Goal: Information Seeking & Learning: Learn about a topic

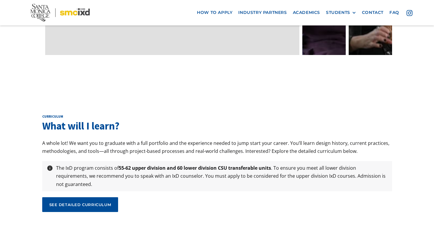
scroll to position [1943, 0]
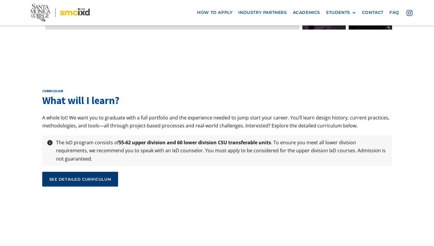
click at [88, 172] on link "see detailed curriculum" at bounding box center [80, 179] width 76 height 15
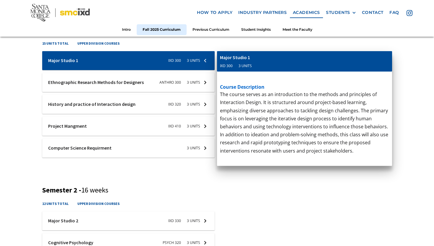
scroll to position [207, 0]
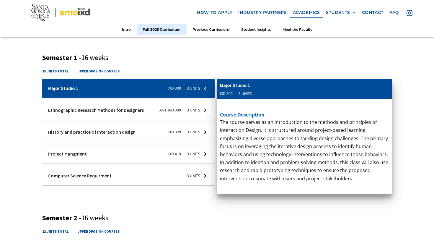
click at [160, 180] on div at bounding box center [128, 175] width 173 height 19
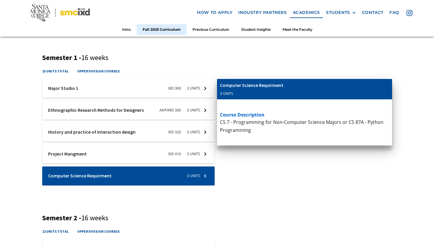
click at [154, 131] on div at bounding box center [128, 132] width 173 height 19
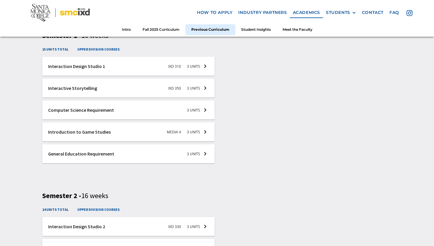
scroll to position [882, 0]
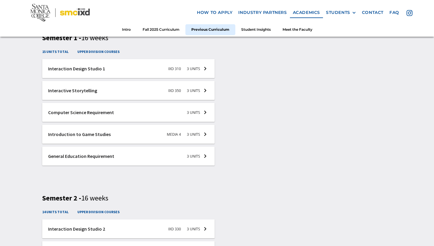
click at [148, 134] on div at bounding box center [128, 134] width 173 height 19
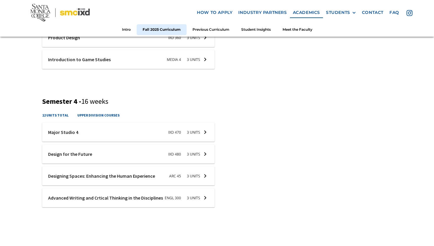
scroll to position [606, 0]
click at [177, 178] on div at bounding box center [128, 176] width 173 height 19
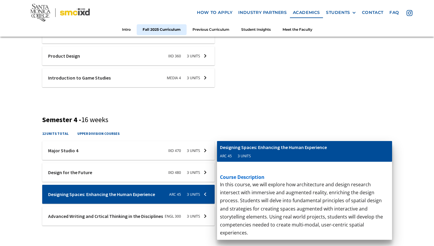
scroll to position [585, 0]
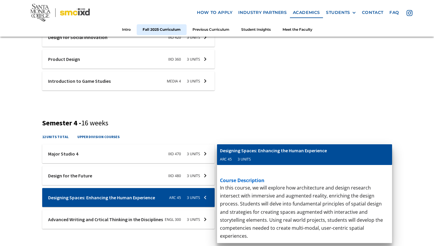
click at [174, 176] on div at bounding box center [128, 175] width 173 height 19
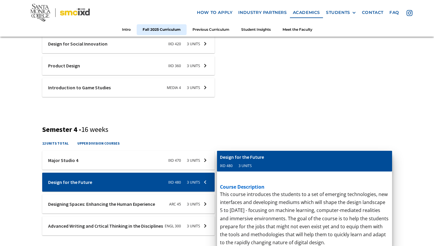
scroll to position [578, 0]
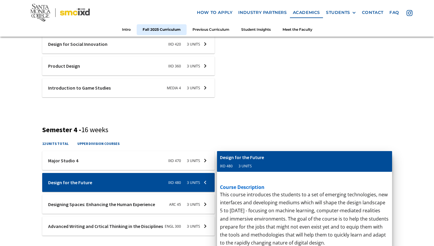
click at [172, 160] on div at bounding box center [128, 160] width 173 height 19
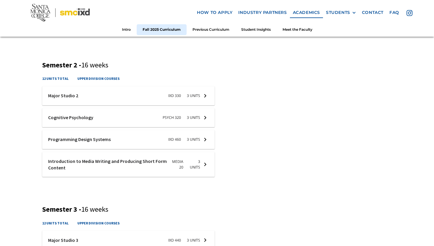
scroll to position [360, 0]
click at [183, 140] on div at bounding box center [128, 139] width 173 height 19
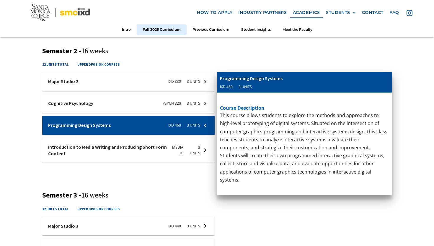
scroll to position [377, 0]
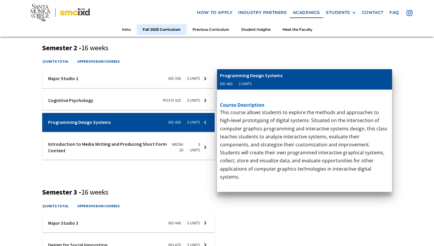
click at [144, 97] on div at bounding box center [128, 100] width 173 height 19
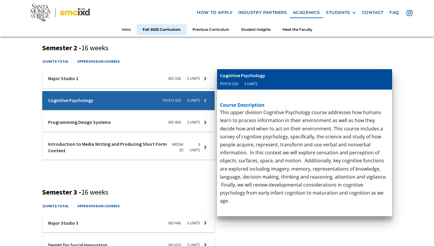
click at [145, 79] on div at bounding box center [128, 78] width 173 height 19
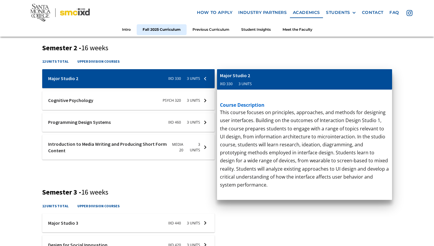
scroll to position [370, 0]
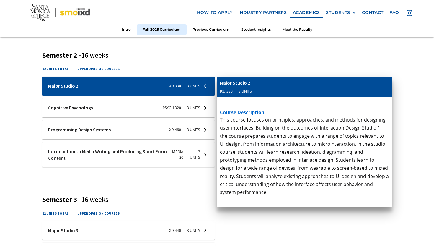
click at [183, 128] on div at bounding box center [128, 129] width 173 height 19
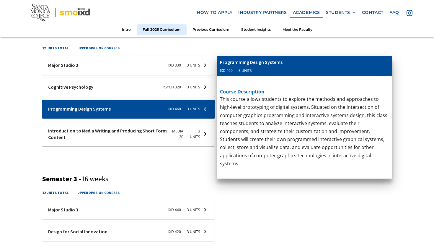
scroll to position [388, 0]
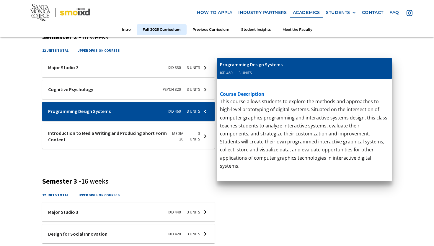
click at [193, 138] on div at bounding box center [128, 136] width 173 height 25
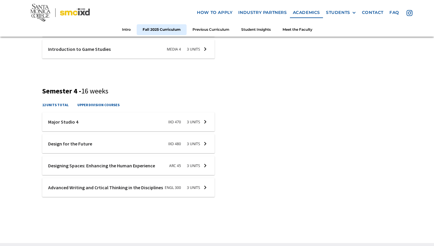
scroll to position [614, 0]
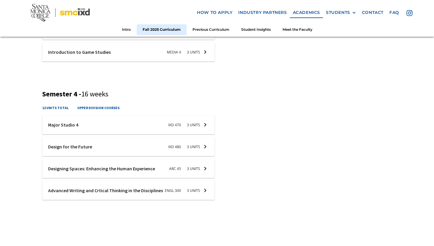
click at [180, 192] on div at bounding box center [128, 190] width 173 height 19
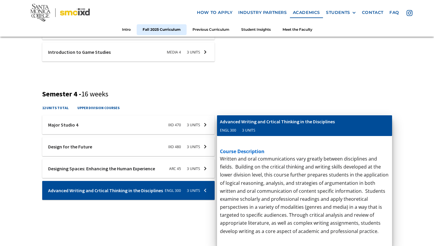
scroll to position [633, 0]
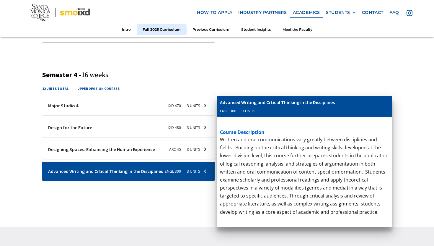
click at [178, 149] on div at bounding box center [128, 149] width 173 height 19
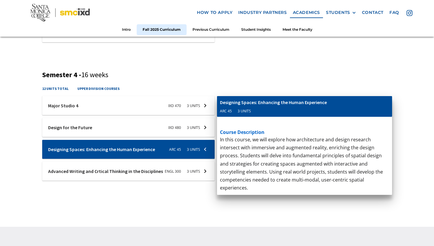
click at [176, 107] on div at bounding box center [128, 105] width 173 height 19
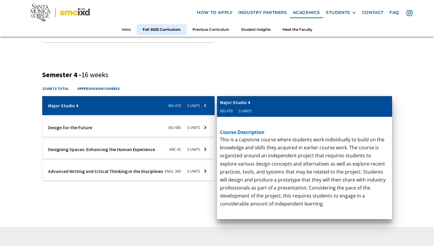
click at [180, 130] on div at bounding box center [128, 127] width 173 height 19
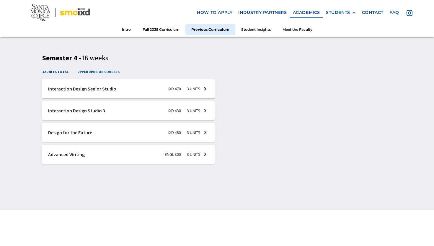
scroll to position [1346, 0]
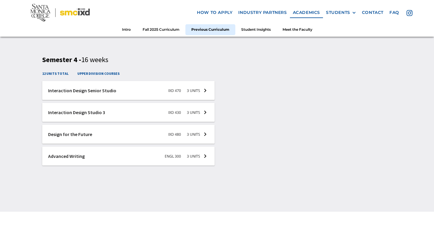
click at [164, 91] on div at bounding box center [128, 90] width 173 height 19
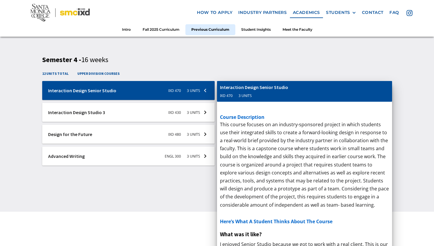
click at [169, 112] on div at bounding box center [128, 112] width 173 height 19
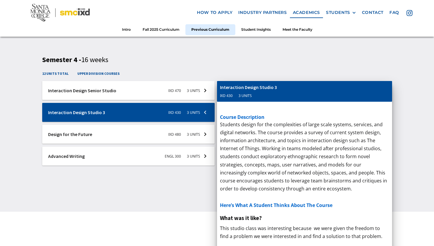
click at [161, 130] on div at bounding box center [128, 134] width 173 height 19
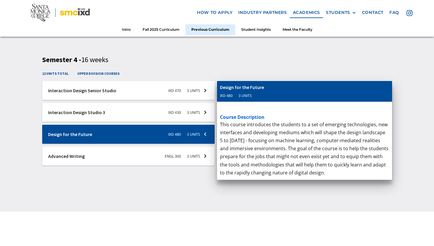
click at [152, 155] on div at bounding box center [128, 156] width 173 height 19
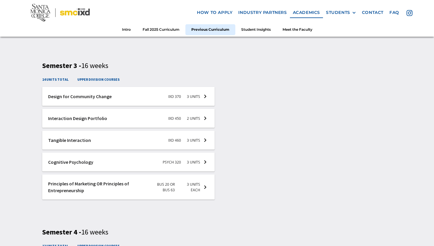
scroll to position [1174, 0]
click at [151, 181] on div at bounding box center [128, 186] width 173 height 25
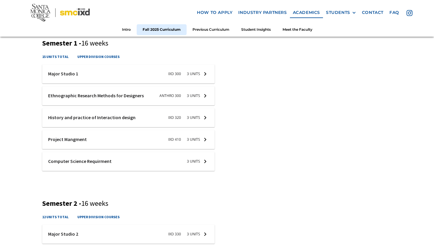
scroll to position [224, 0]
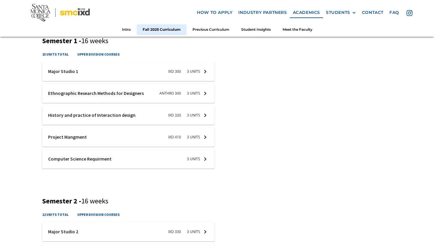
click at [165, 95] on div at bounding box center [128, 93] width 173 height 19
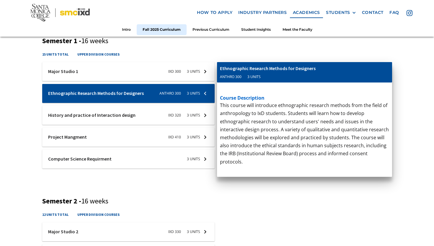
click at [131, 118] on div at bounding box center [128, 115] width 173 height 19
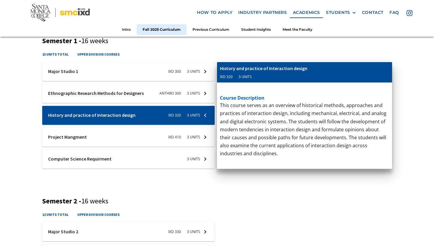
click at [151, 93] on div at bounding box center [128, 93] width 173 height 19
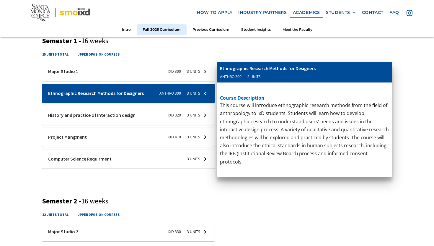
click at [156, 160] on div at bounding box center [128, 158] width 173 height 19
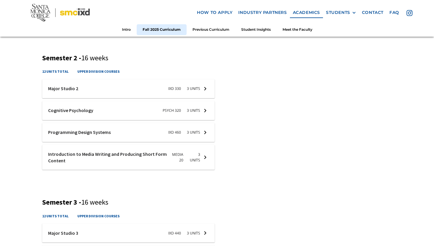
scroll to position [364, 0]
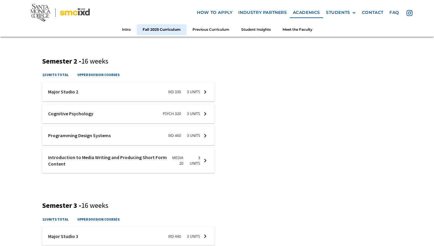
click at [168, 86] on div at bounding box center [128, 91] width 173 height 19
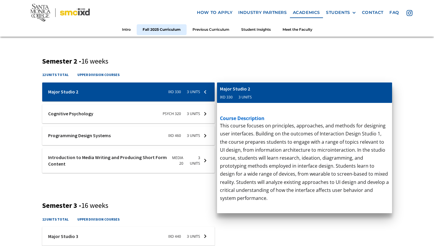
click at [160, 111] on div at bounding box center [128, 113] width 173 height 19
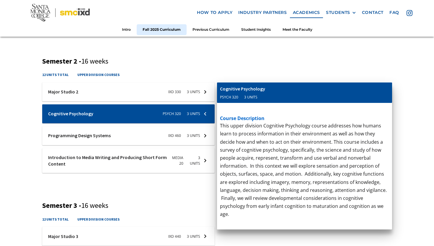
click at [159, 94] on div at bounding box center [128, 91] width 173 height 19
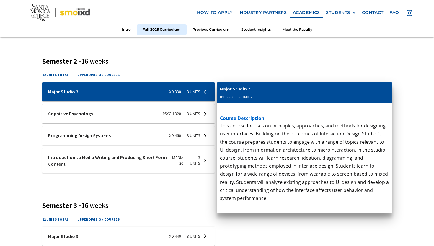
click at [169, 114] on div at bounding box center [128, 113] width 173 height 19
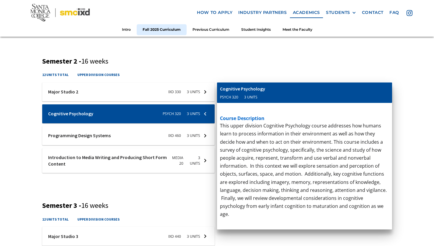
click at [167, 136] on div at bounding box center [128, 135] width 173 height 19
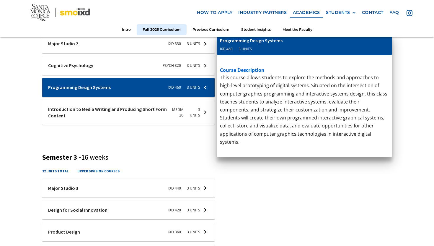
scroll to position [414, 0]
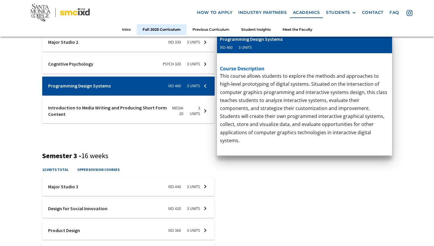
click at [174, 116] on div at bounding box center [128, 110] width 173 height 25
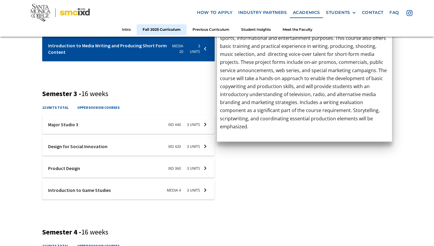
scroll to position [480, 0]
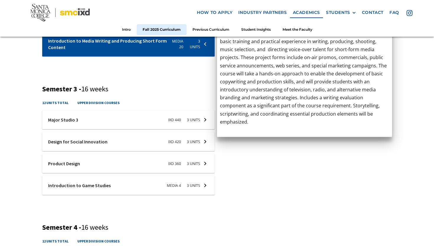
click at [165, 185] on div at bounding box center [128, 185] width 173 height 19
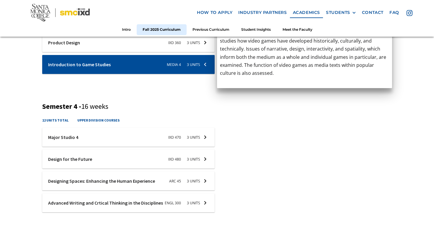
scroll to position [600, 0]
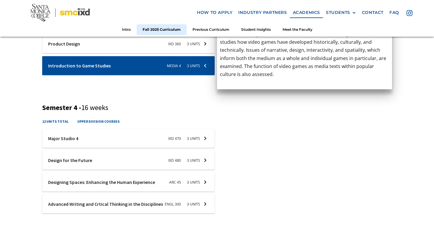
click at [167, 201] on div at bounding box center [128, 203] width 173 height 19
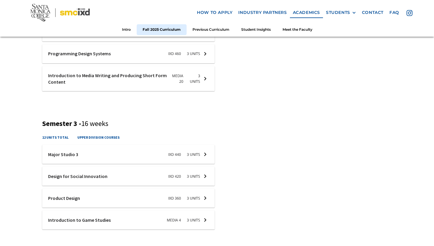
scroll to position [402, 0]
